Goal: Find specific page/section: Find specific page/section

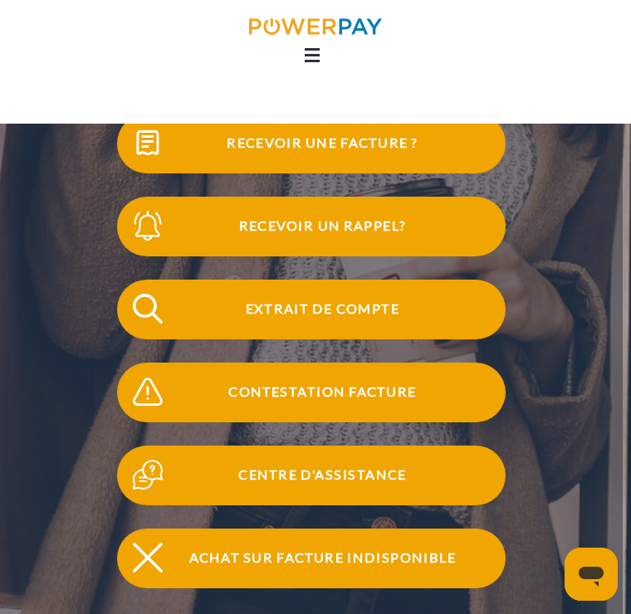
click at [330, 323] on span "Extrait de compte" at bounding box center [322, 310] width 366 height 60
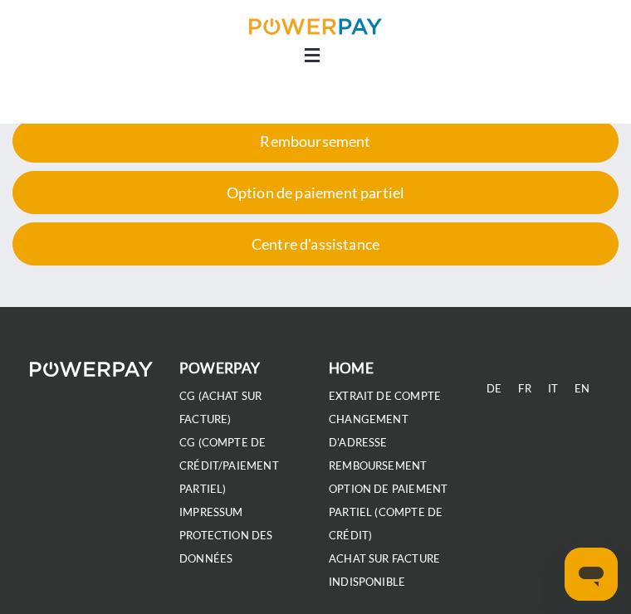
scroll to position [2570, 0]
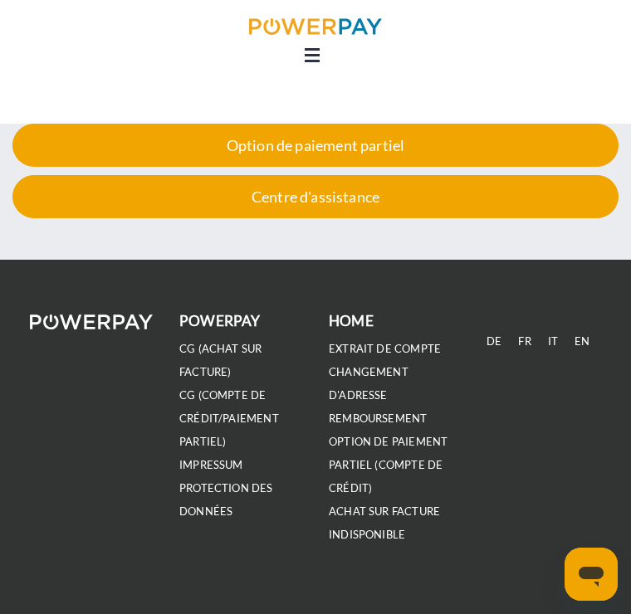
click at [532, 345] on link "FR" at bounding box center [524, 342] width 29 height 40
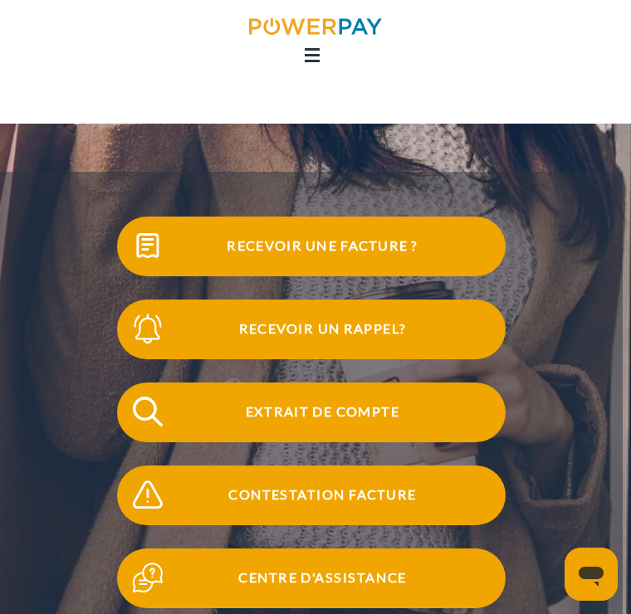
scroll to position [100, 0]
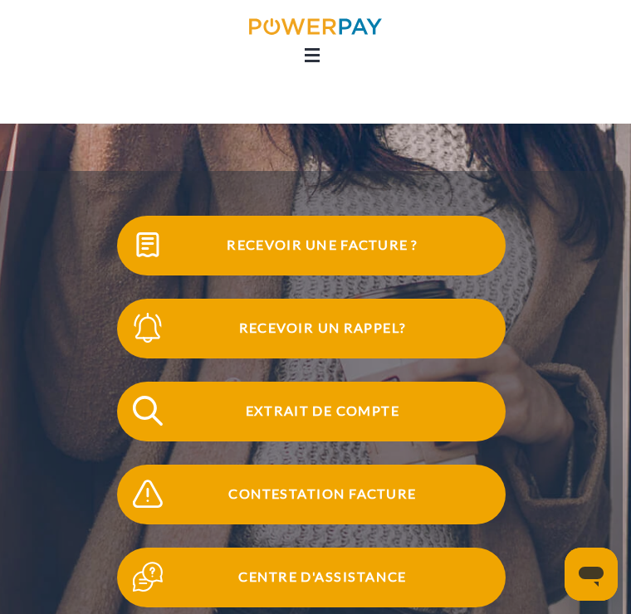
click at [335, 419] on span "Extrait de compte" at bounding box center [322, 412] width 366 height 60
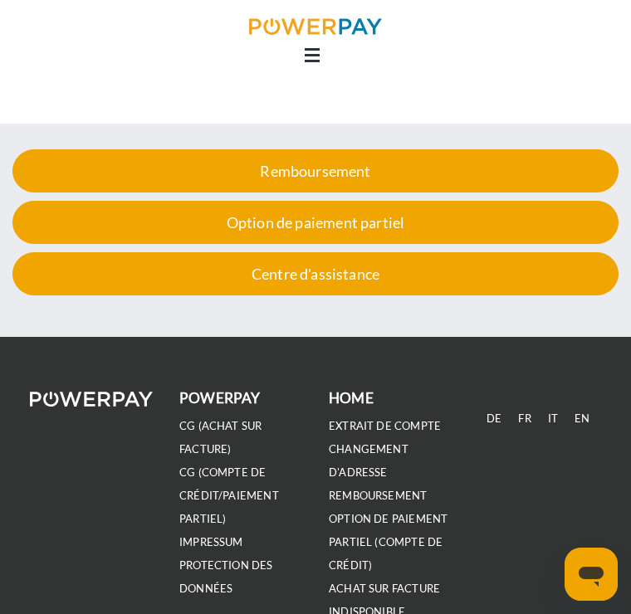
scroll to position [2570, 0]
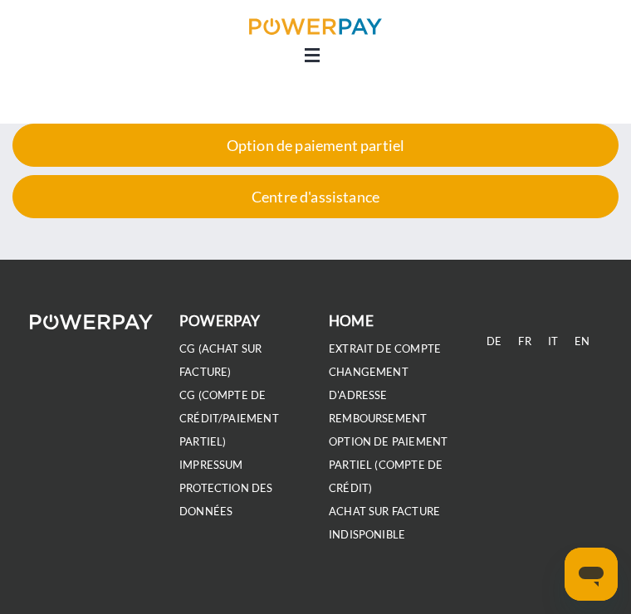
click at [397, 353] on link "EXTRAIT DE COMPTE" at bounding box center [385, 349] width 112 height 14
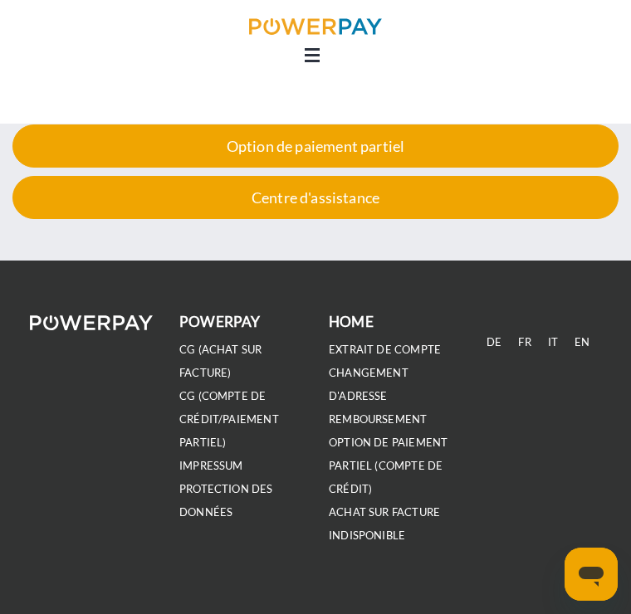
click at [369, 198] on div "Centre d'assistance" at bounding box center [315, 197] width 606 height 43
